Goal: Information Seeking & Learning: Learn about a topic

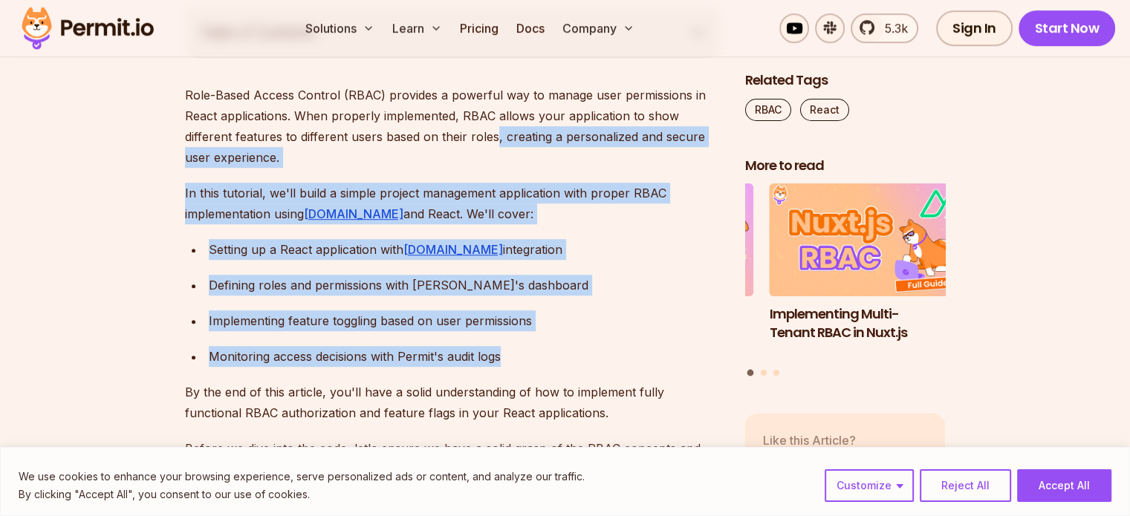
drag, startPoint x: 502, startPoint y: 141, endPoint x: 601, endPoint y: 354, distance: 235.4
click at [601, 354] on div "Monitoring access decisions with Permit's audit logs" at bounding box center [465, 356] width 513 height 21
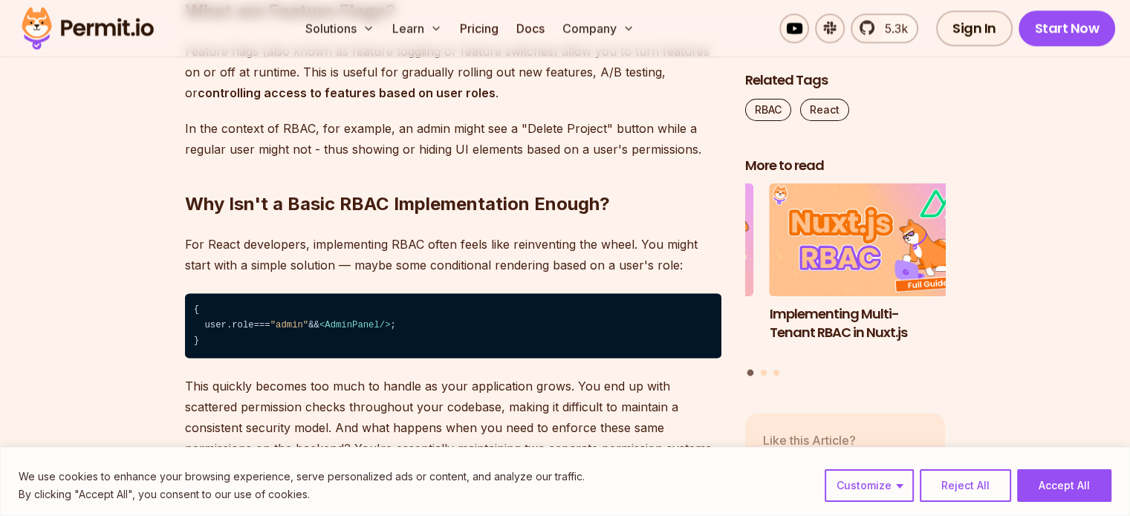
scroll to position [1783, 0]
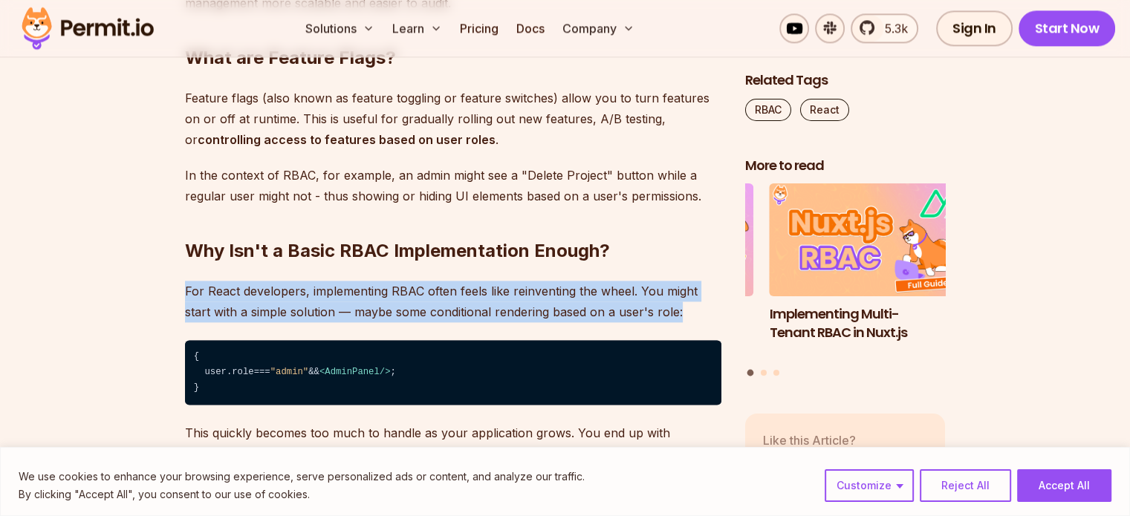
drag, startPoint x: 624, startPoint y: 214, endPoint x: 716, endPoint y: 314, distance: 136.2
click at [673, 247] on h2 "Why Isn't a Basic RBAC Implementation Enough?" at bounding box center [453, 221] width 537 height 83
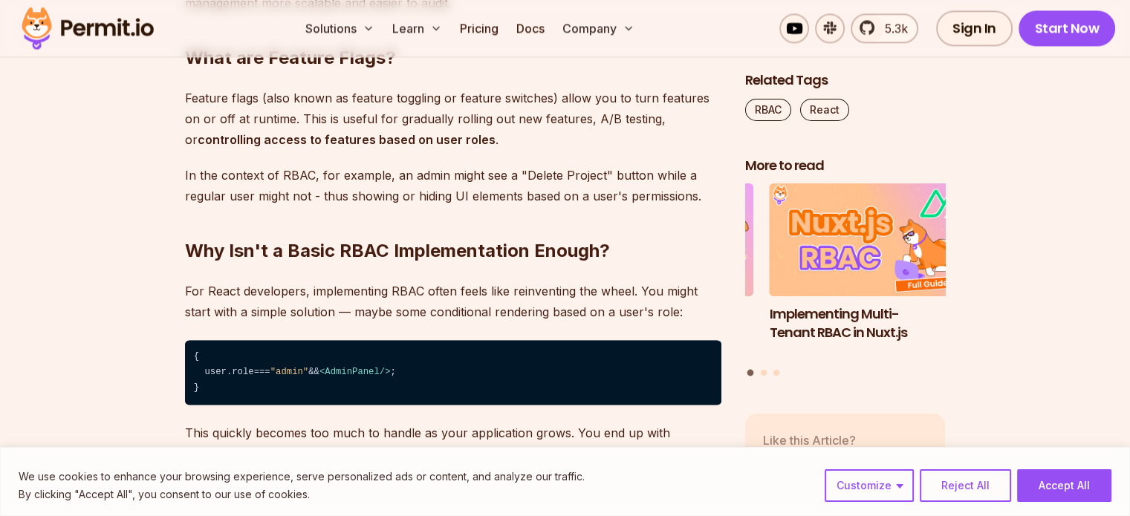
click at [632, 189] on p "In the context of RBAC, for example, an admin might see a "Delete Project" butt…" at bounding box center [453, 186] width 537 height 42
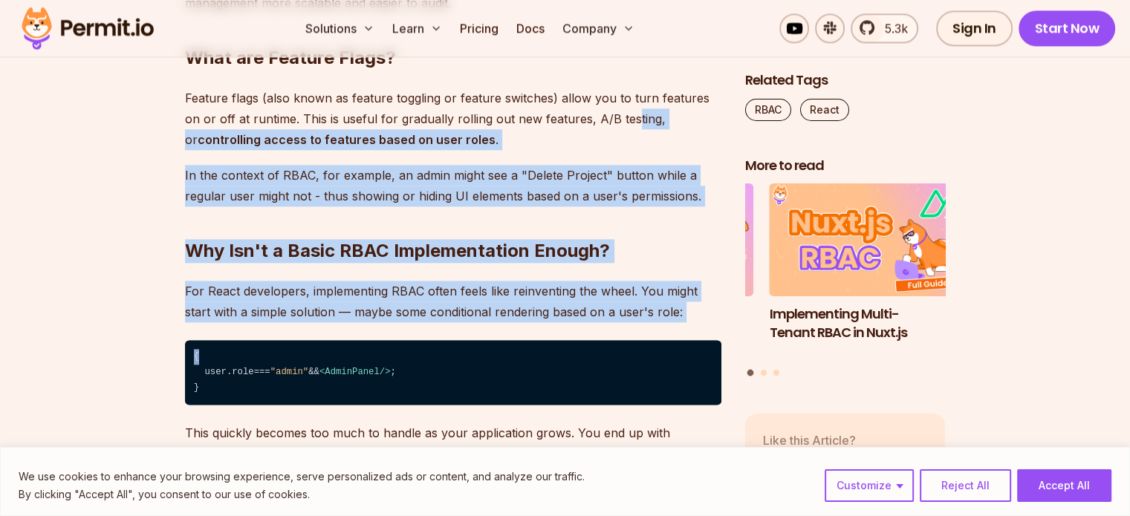
drag, startPoint x: 612, startPoint y: 110, endPoint x: 694, endPoint y: 324, distance: 229.4
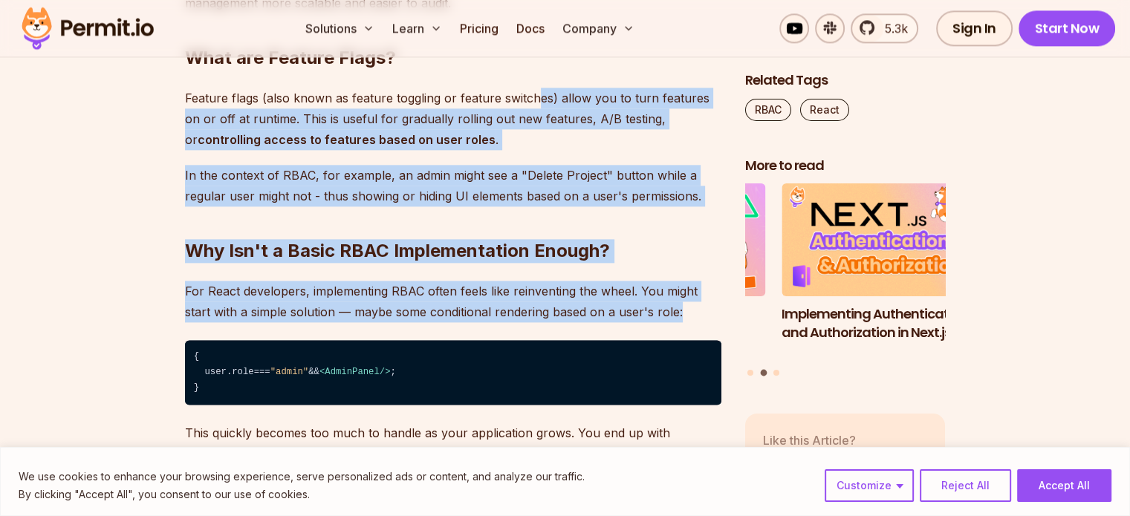
drag, startPoint x: 536, startPoint y: 82, endPoint x: 690, endPoint y: 315, distance: 279.3
click at [690, 315] on p "For React developers, implementing RBAC often feels like reinventing the wheel.…" at bounding box center [453, 302] width 537 height 42
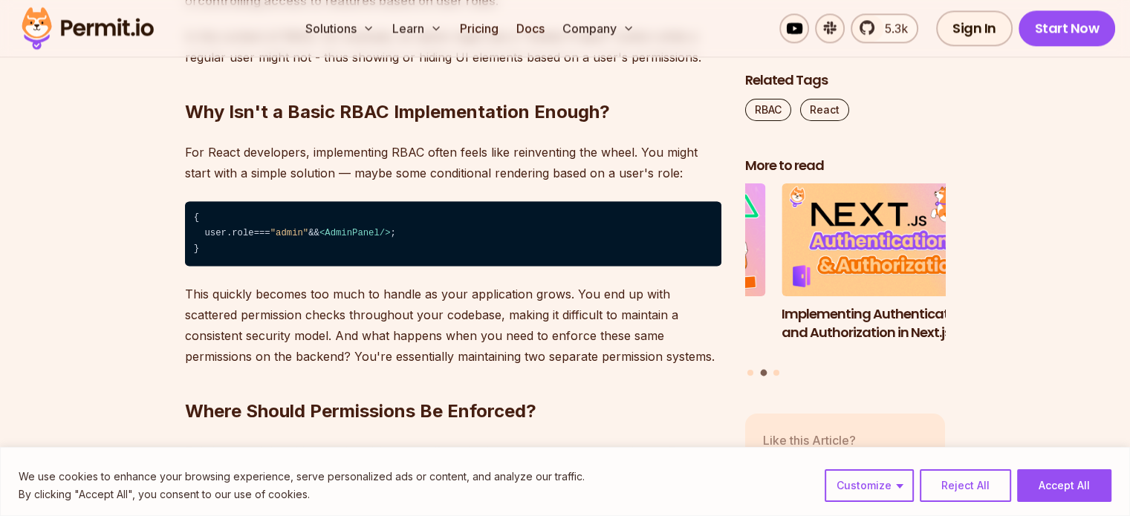
scroll to position [1932, 0]
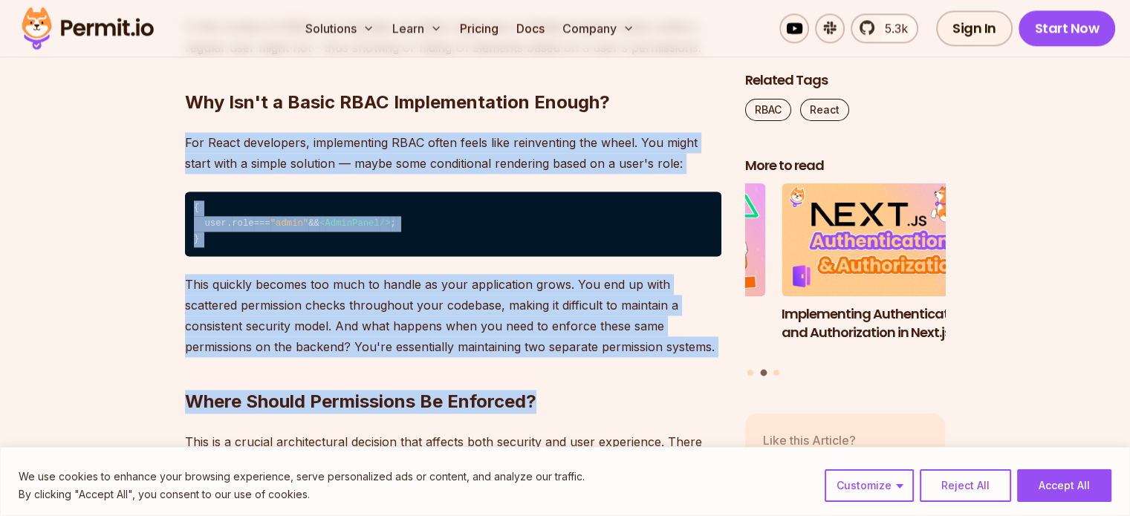
drag, startPoint x: 665, startPoint y: 82, endPoint x: 664, endPoint y: 360, distance: 277.2
click at [664, 360] on h2 "Where Should Permissions Be Enforced?" at bounding box center [453, 372] width 537 height 83
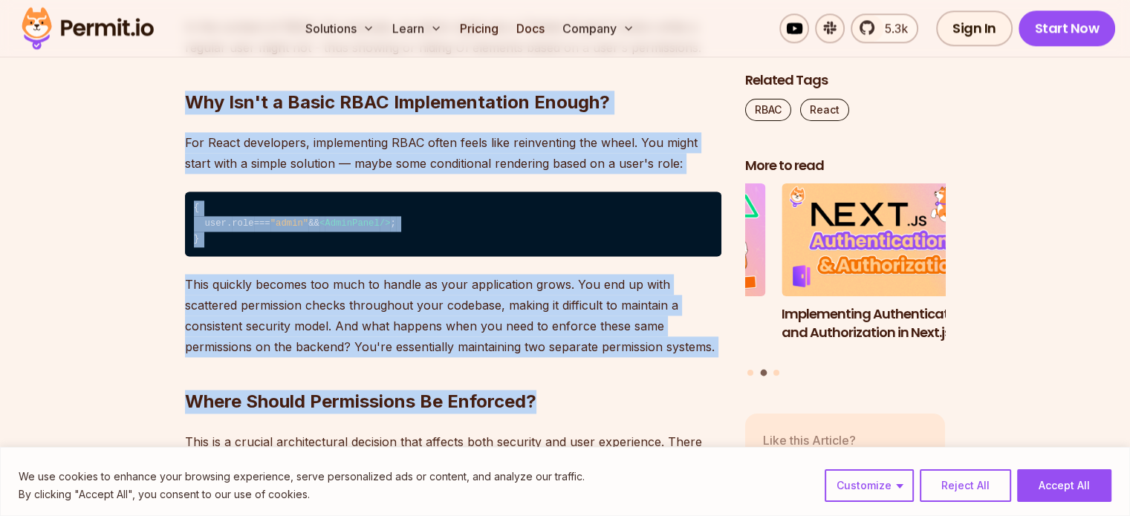
drag, startPoint x: 112, startPoint y: 89, endPoint x: 663, endPoint y: 368, distance: 617.1
click at [663, 368] on h2 "Where Should Permissions Be Enforced?" at bounding box center [453, 372] width 537 height 83
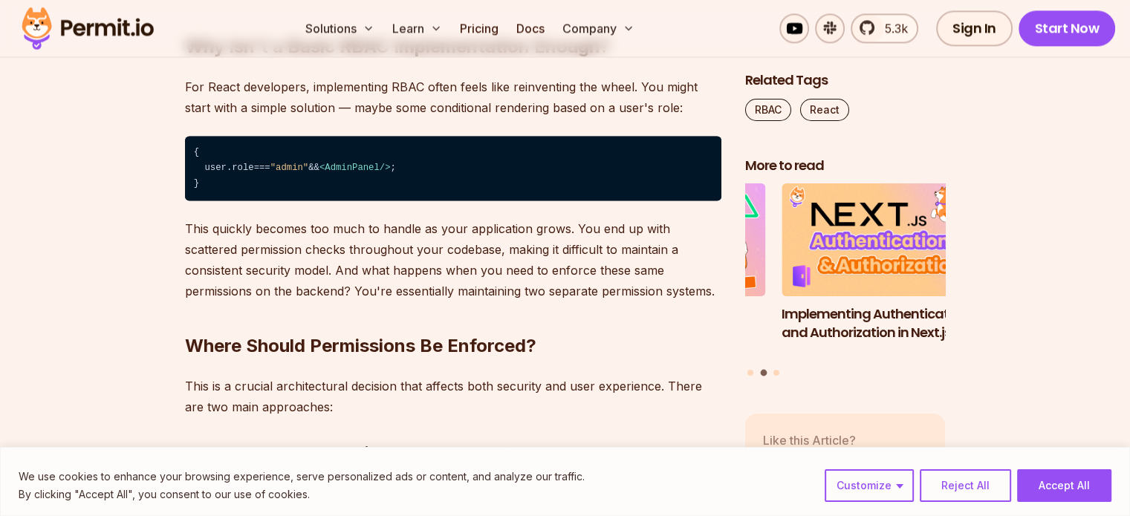
scroll to position [2081, 0]
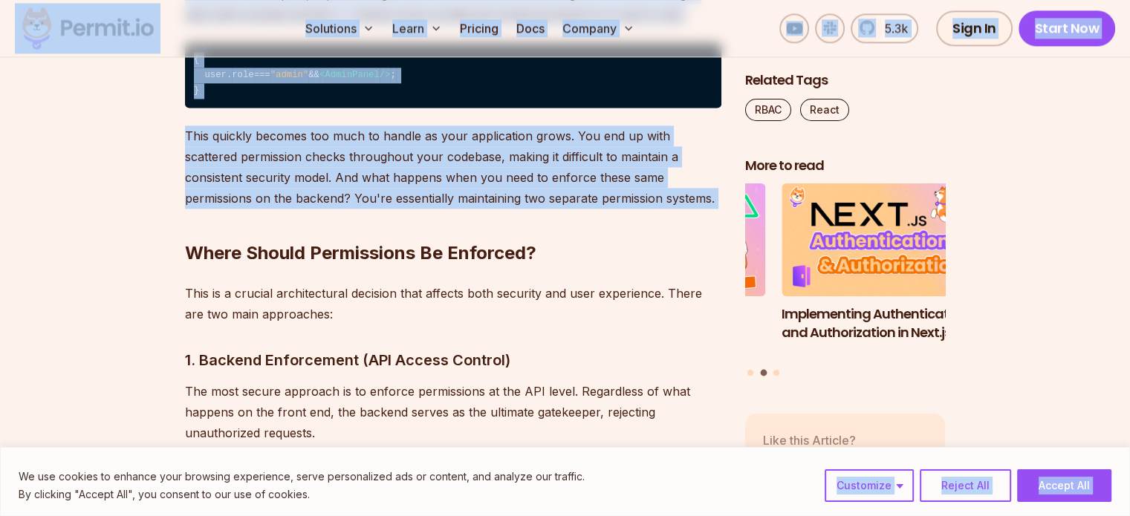
drag, startPoint x: 140, startPoint y: 240, endPoint x: 701, endPoint y: 453, distance: 600.2
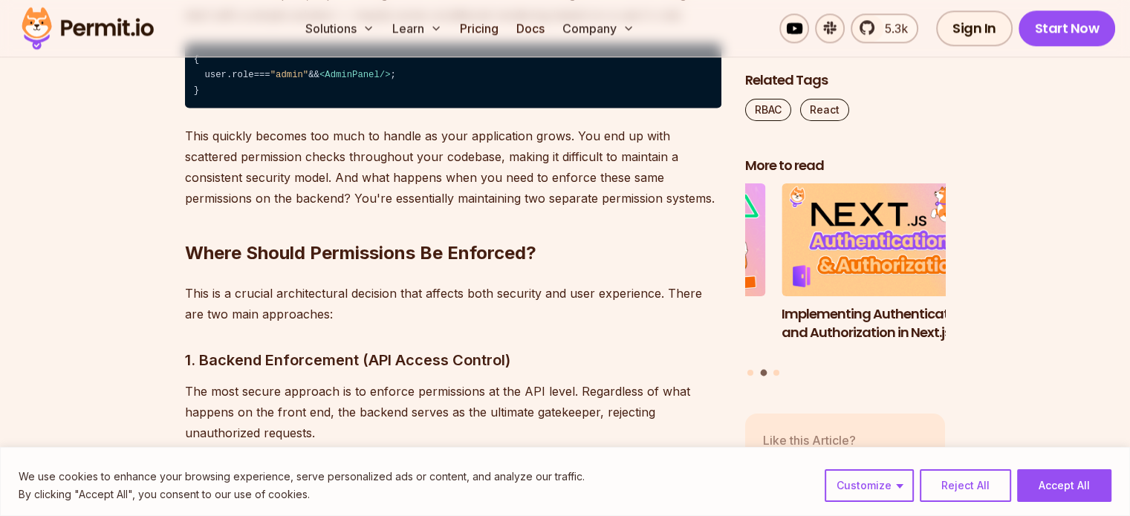
click at [667, 408] on p "The most secure approach is to enforce permissions at the API level. Regardless…" at bounding box center [453, 412] width 537 height 62
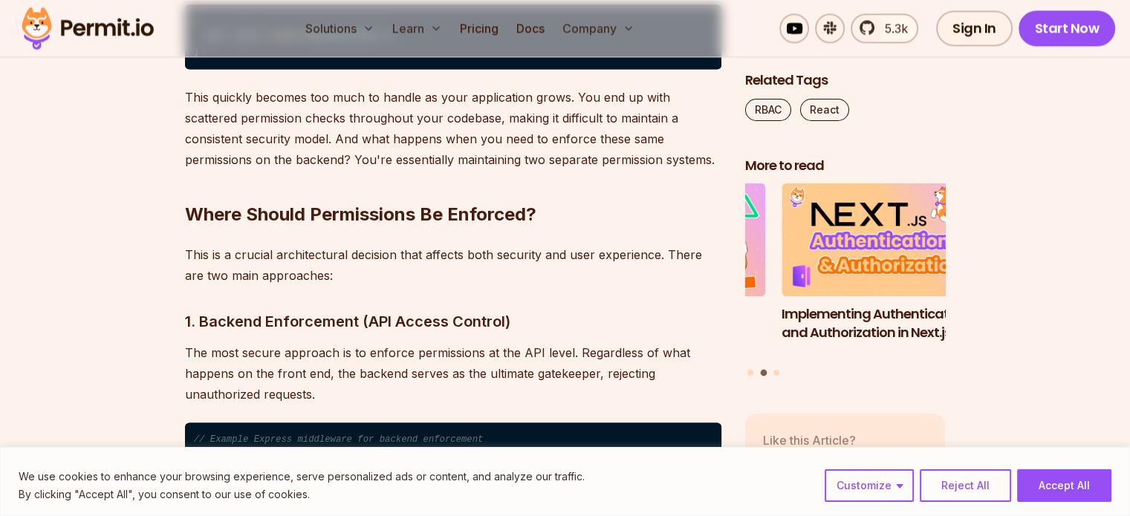
scroll to position [2155, 0]
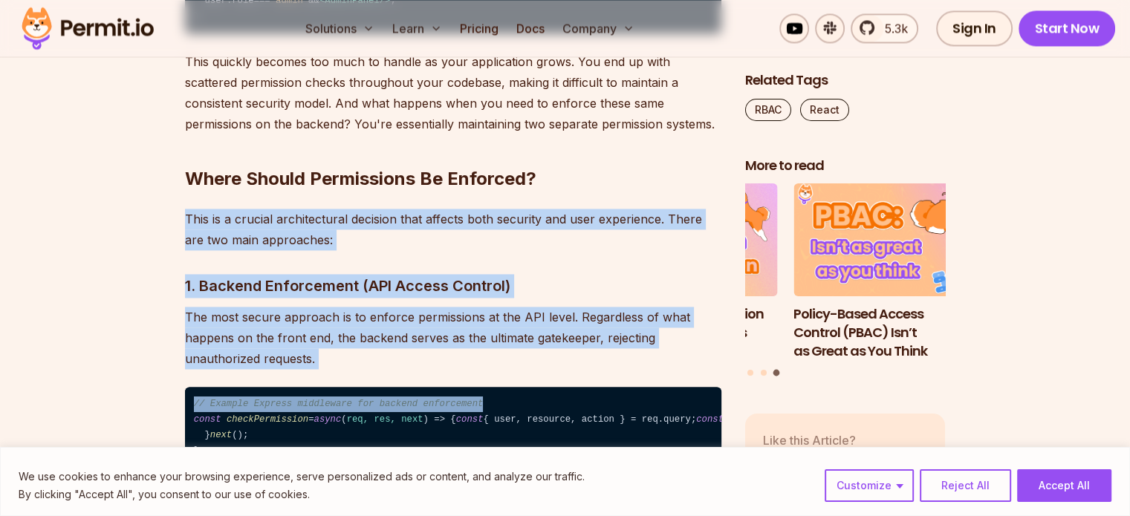
drag, startPoint x: 651, startPoint y: 149, endPoint x: 696, endPoint y: 387, distance: 242.7
click at [684, 343] on p "The most secure approach is to enforce permissions at the API level. Regardless…" at bounding box center [453, 338] width 537 height 62
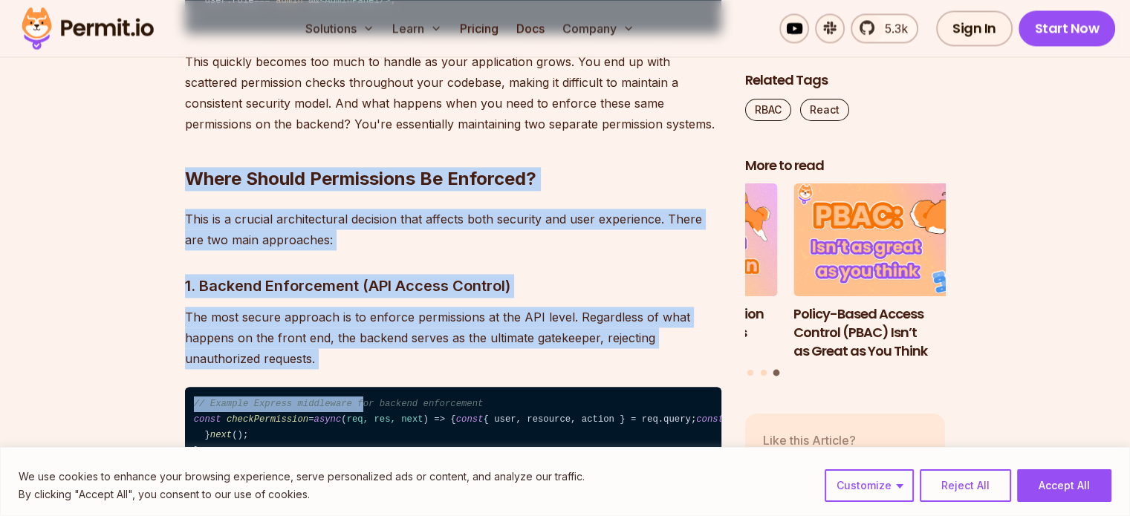
drag, startPoint x: 152, startPoint y: 181, endPoint x: 346, endPoint y: 373, distance: 272.7
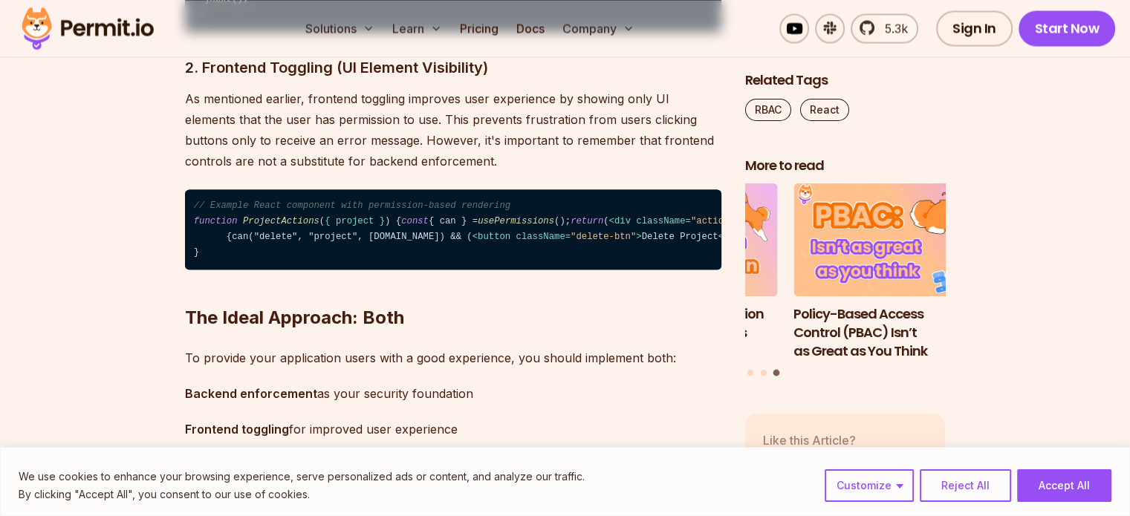
scroll to position [2601, 0]
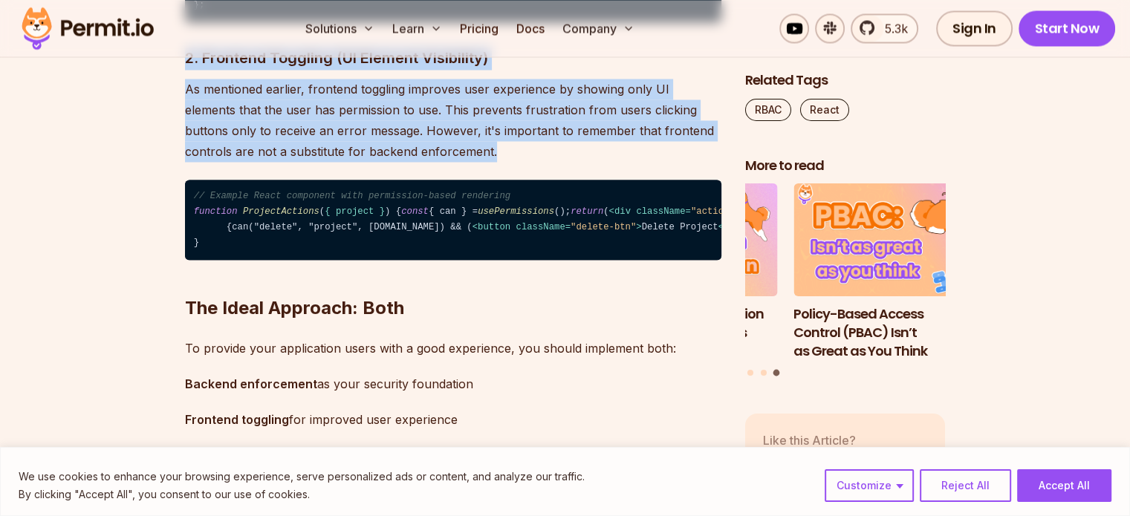
drag, startPoint x: 142, startPoint y: 181, endPoint x: 443, endPoint y: 285, distance: 318.7
click at [443, 162] on p "As mentioned earlier, frontend toggling improves user experience by showing onl…" at bounding box center [453, 120] width 537 height 83
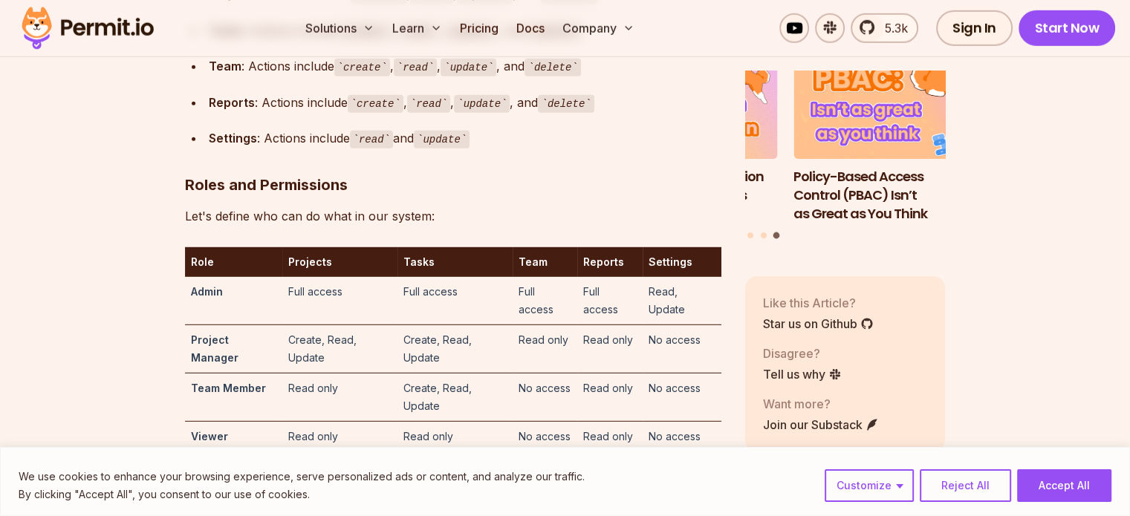
scroll to position [4310, 0]
